Goal: Check status: Check status

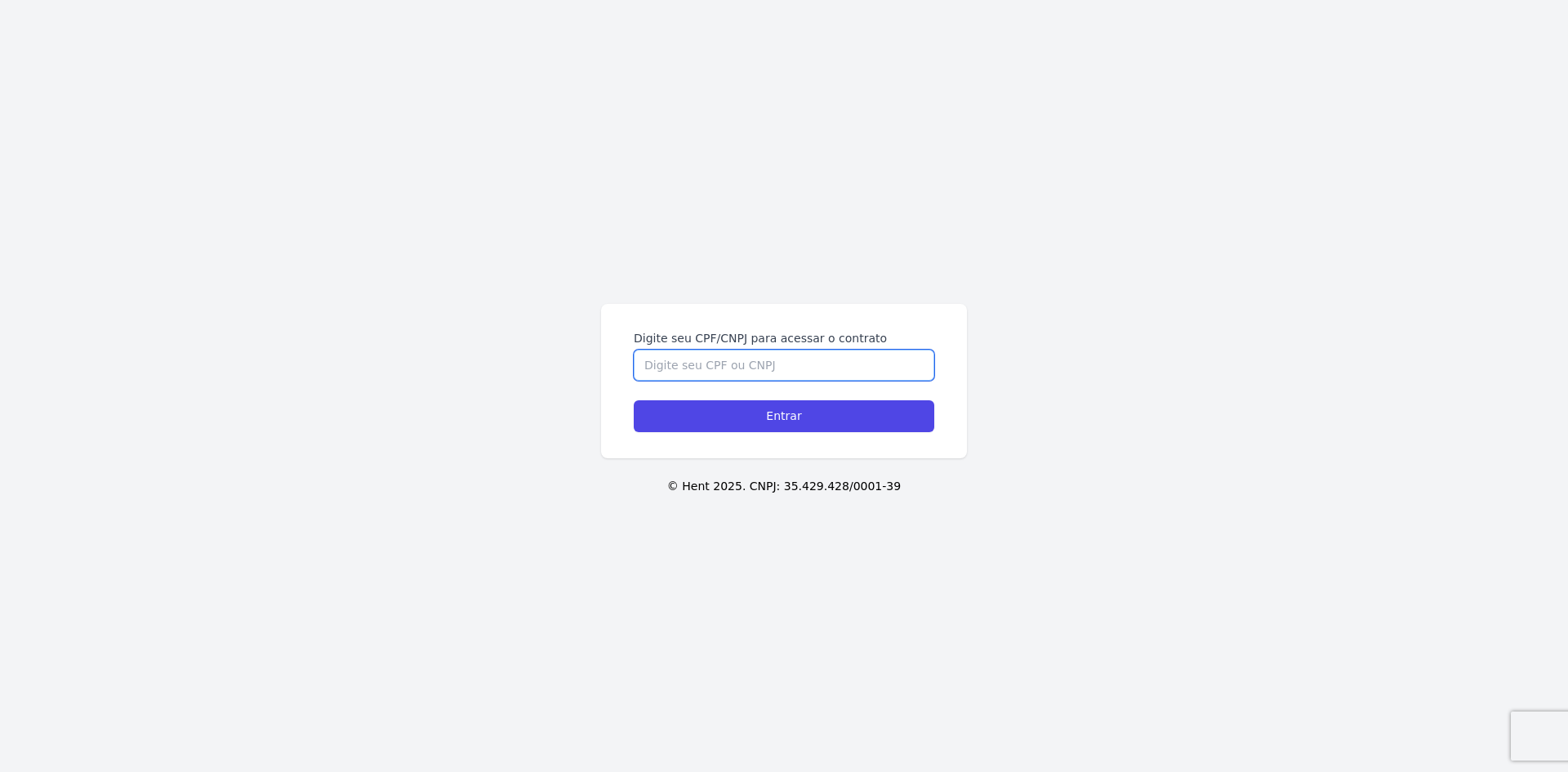
click at [758, 366] on input "Digite seu CPF/CNPJ para acessar o contrato" at bounding box center [784, 365] width 300 height 31
type input "45802447885"
click at [633, 401] on input "Entrar" at bounding box center [784, 416] width 300 height 32
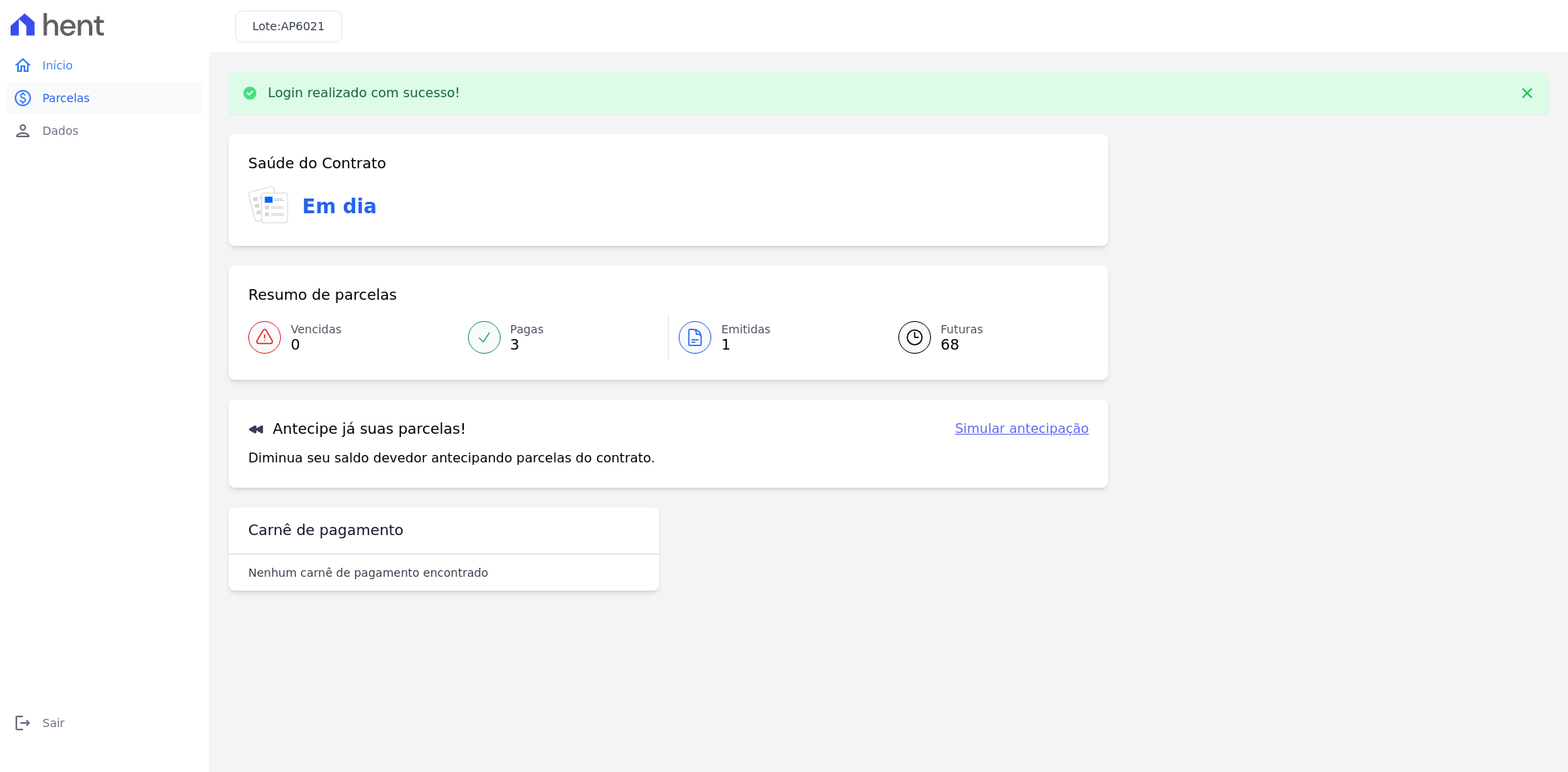
click at [61, 96] on span "Parcelas" at bounding box center [66, 97] width 47 height 16
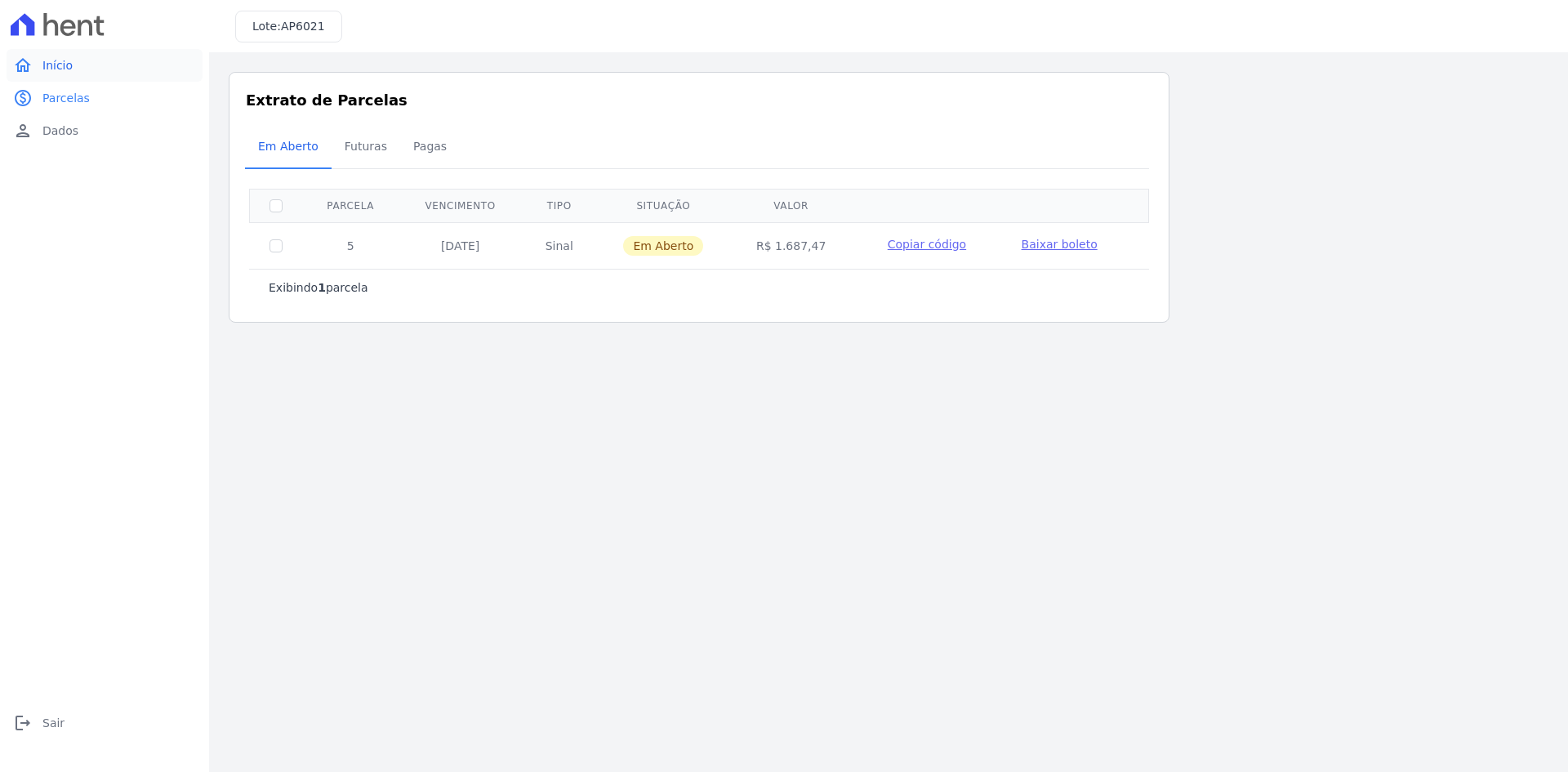
click at [50, 65] on span "Início" at bounding box center [57, 65] width 30 height 16
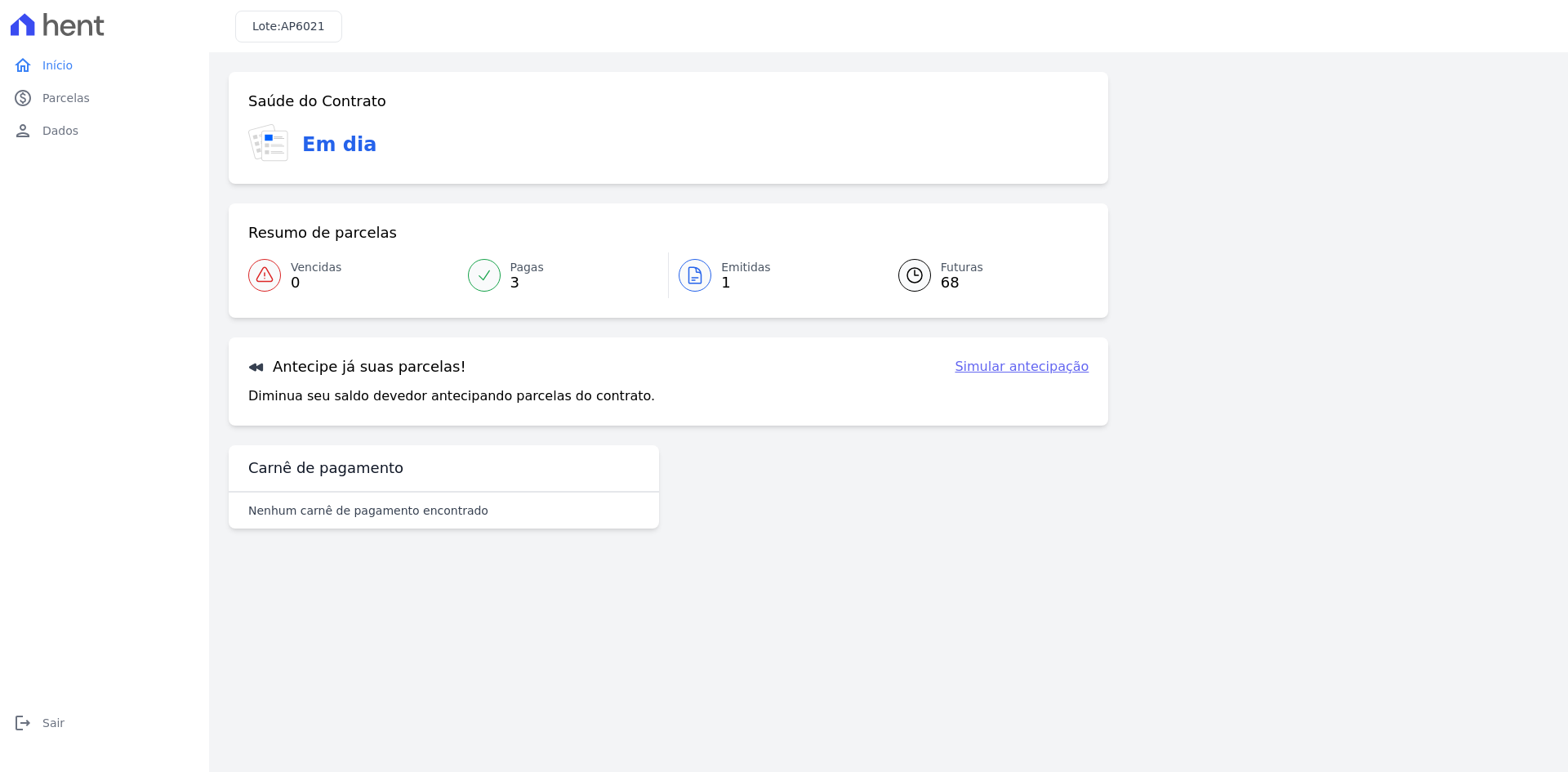
click at [367, 510] on p "Nenhum carnê de pagamento encontrado" at bounding box center [368, 510] width 240 height 16
click at [359, 474] on h3 "Carnê de pagamento" at bounding box center [326, 468] width 155 height 20
click at [353, 418] on div "Antecipe já suas parcelas! Simular antecipação Diminua seu saldo devedor anteci…" at bounding box center [668, 381] width 879 height 88
click at [57, 139] on link "person Dados" at bounding box center [105, 131] width 196 height 32
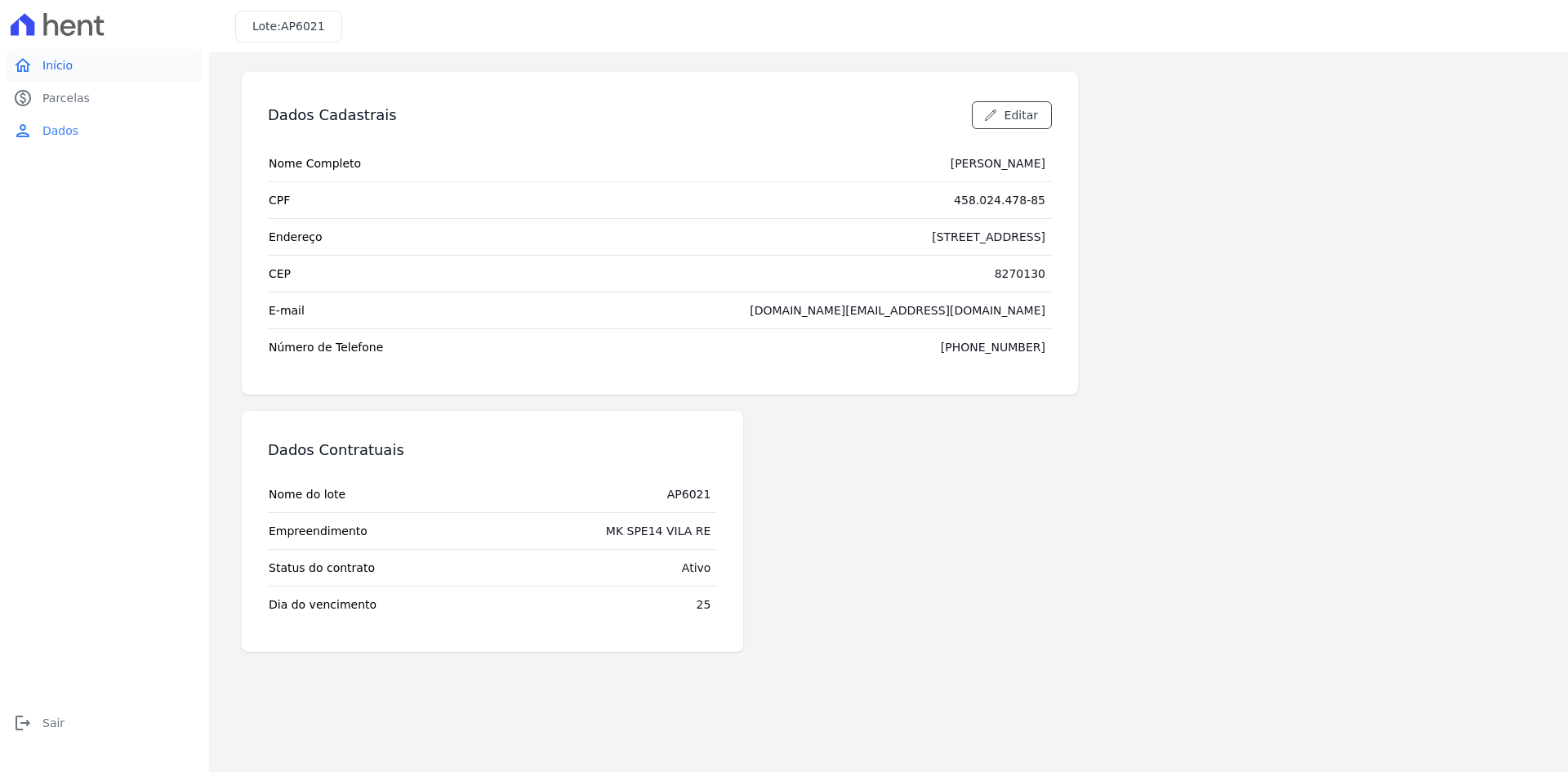
click at [71, 73] on link "home Início" at bounding box center [105, 65] width 196 height 32
